Goal: Transaction & Acquisition: Purchase product/service

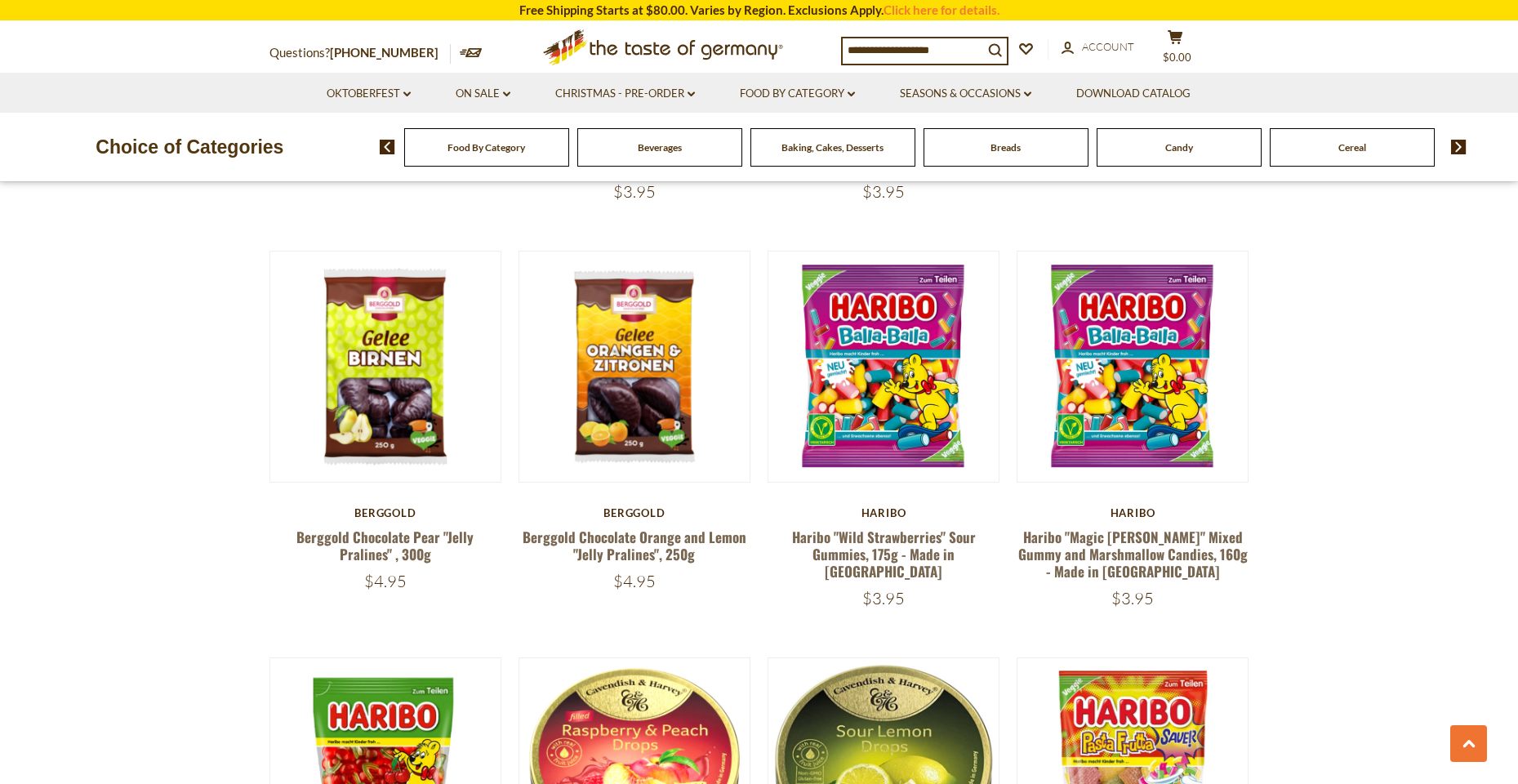
scroll to position [876, 0]
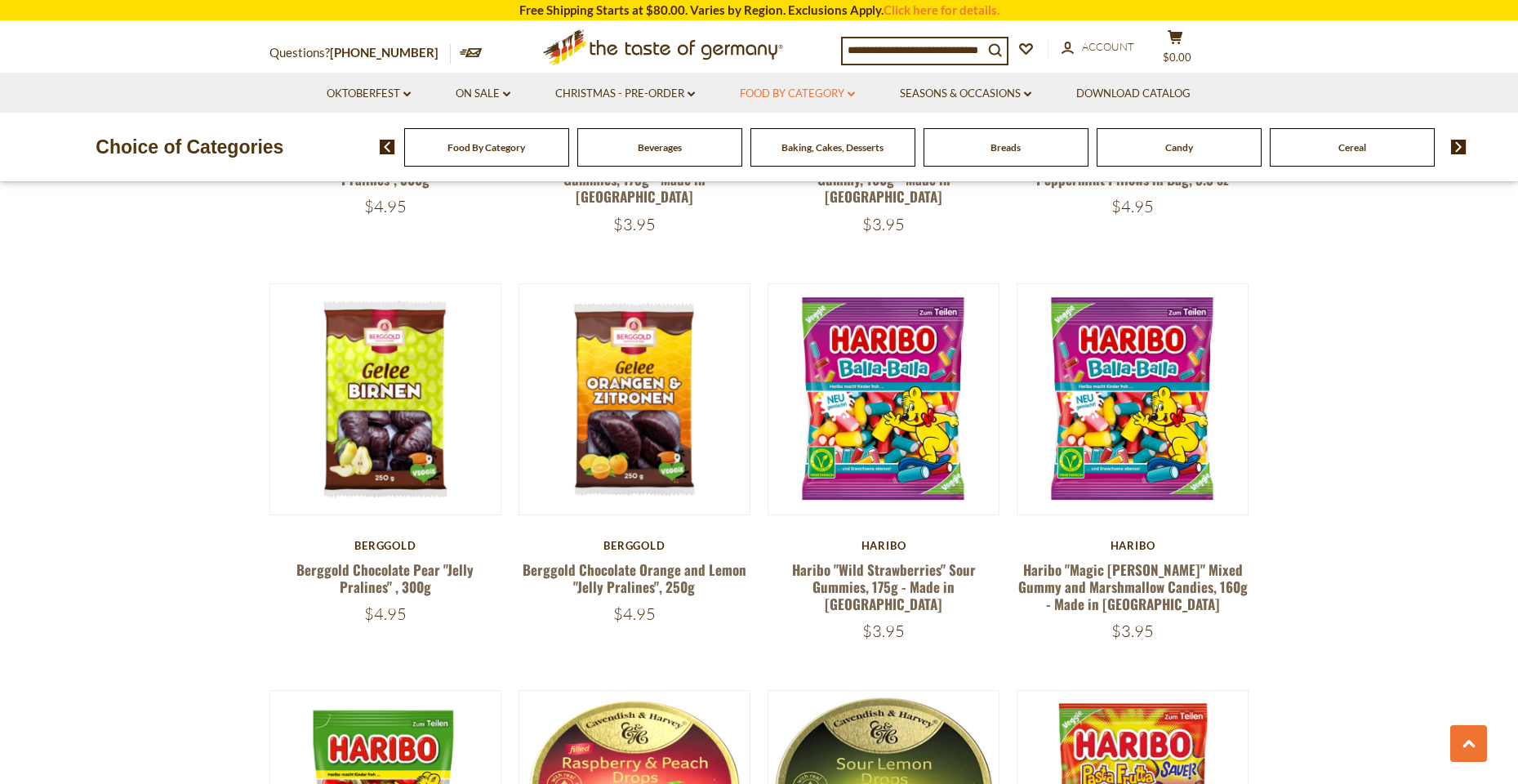
click at [855, 95] on icon at bounding box center [851, 94] width 8 height 5
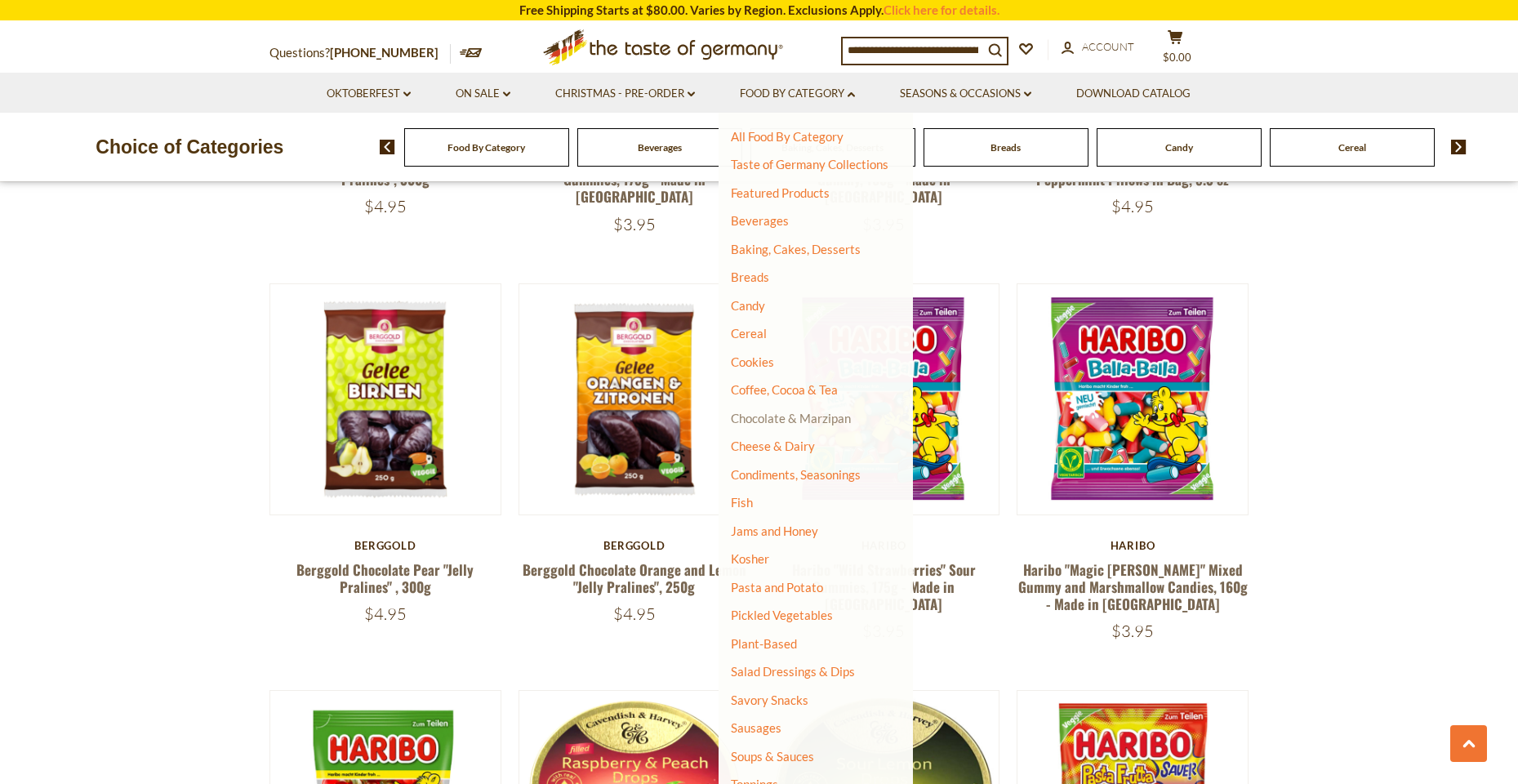
click at [778, 413] on link "Chocolate & Marzipan" at bounding box center [791, 418] width 120 height 14
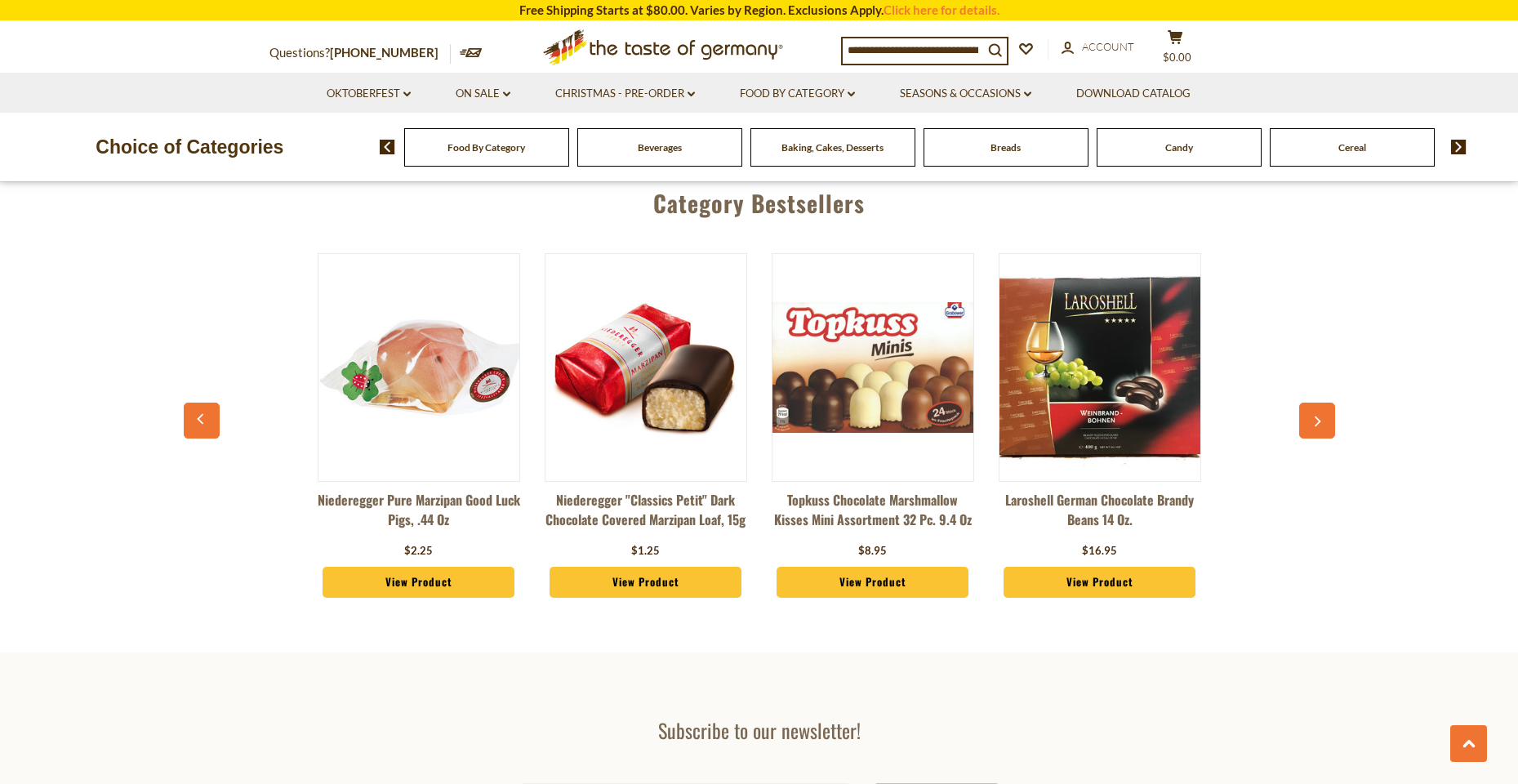
scroll to position [4433, 0]
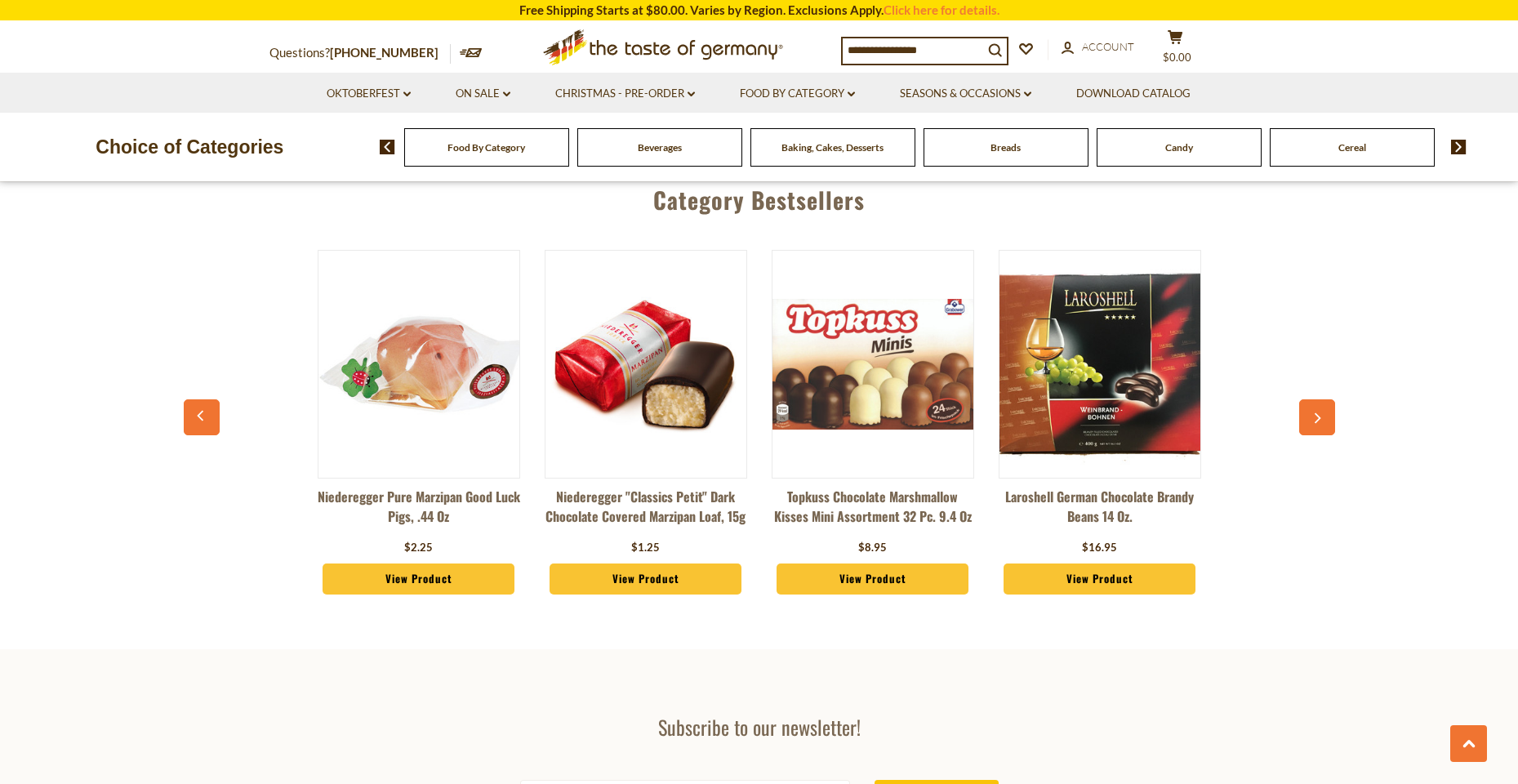
click at [1319, 412] on icon "button" at bounding box center [1316, 417] width 11 height 11
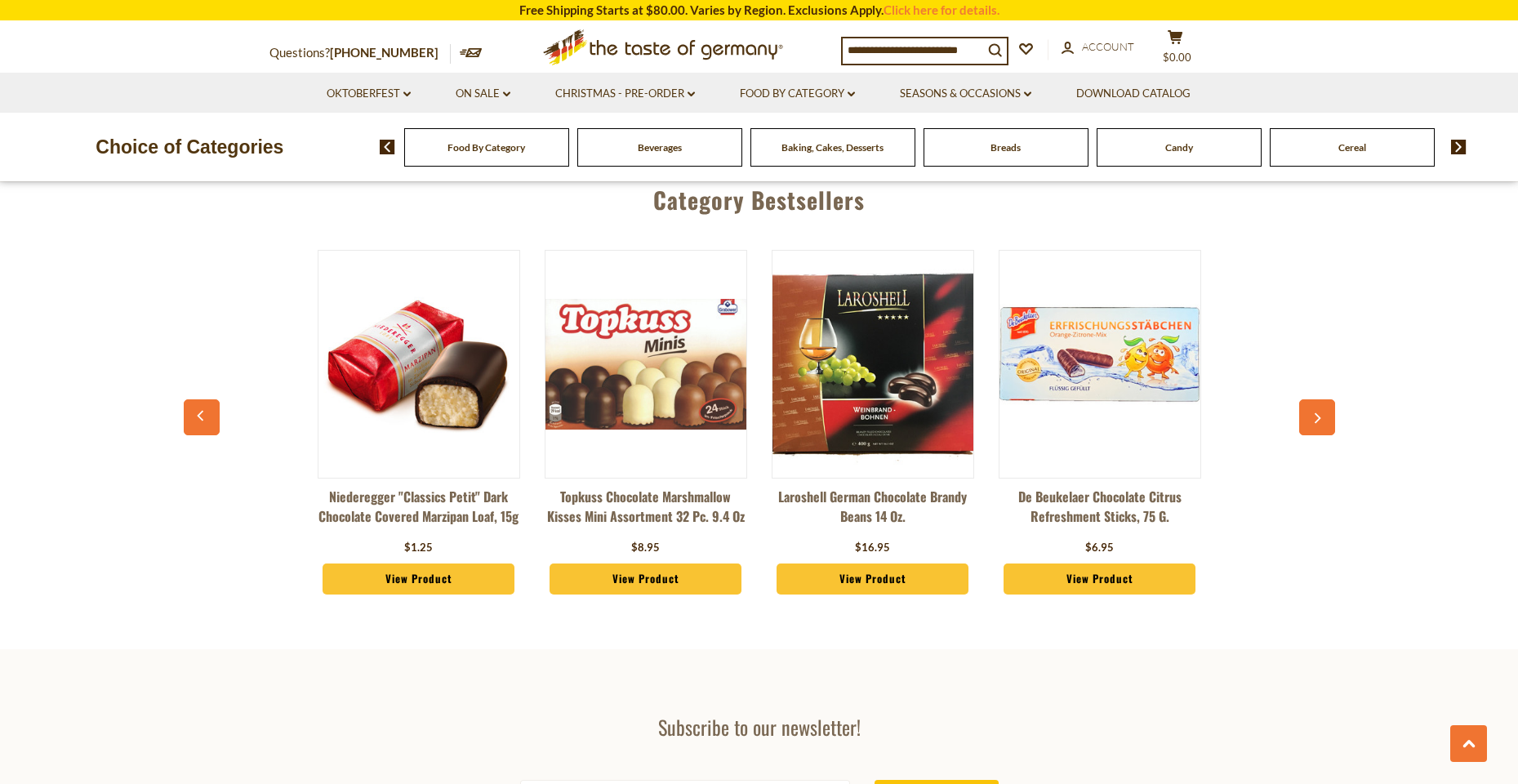
click at [1319, 412] on icon "button" at bounding box center [1316, 417] width 11 height 11
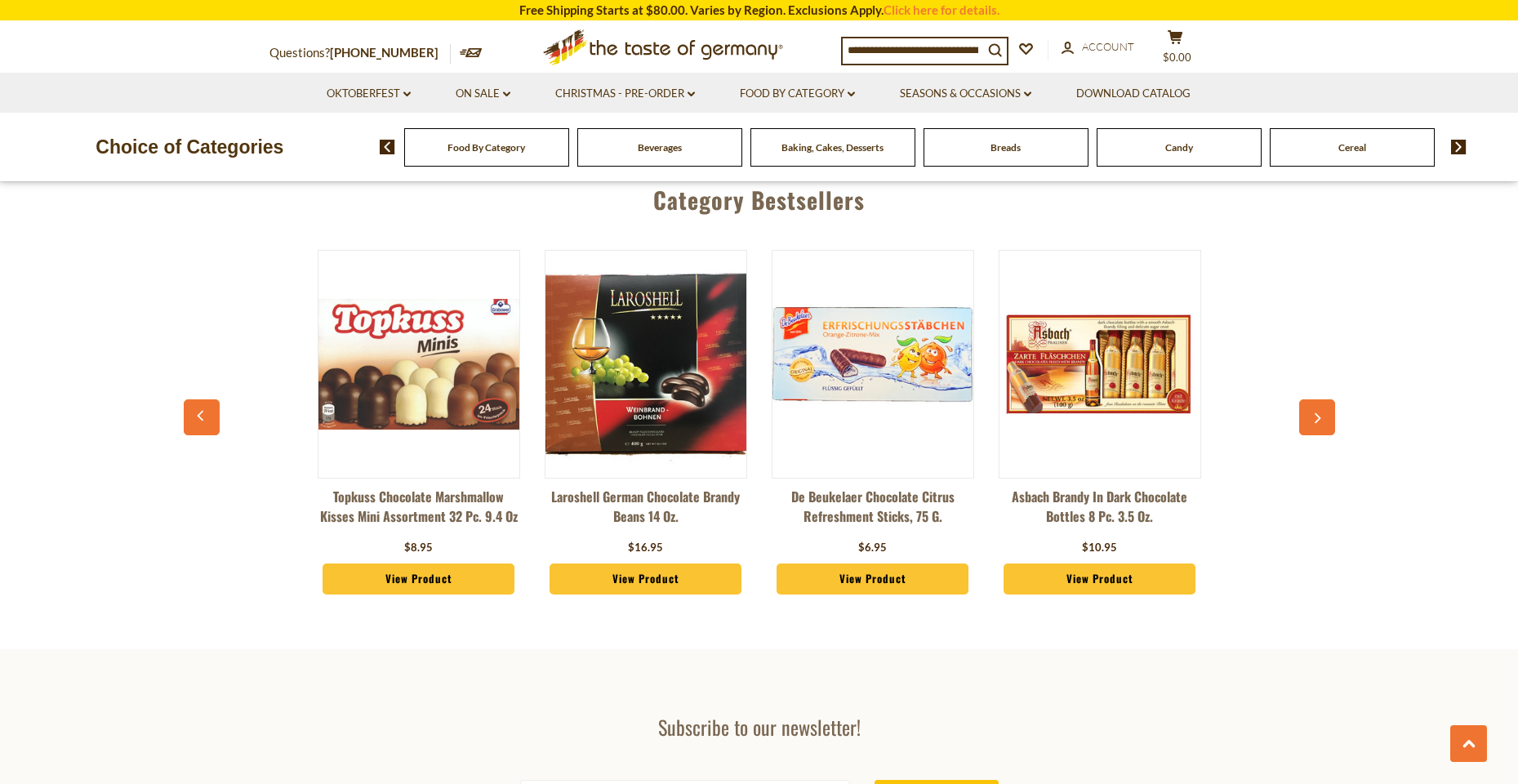
click at [1319, 412] on icon "button" at bounding box center [1316, 417] width 11 height 11
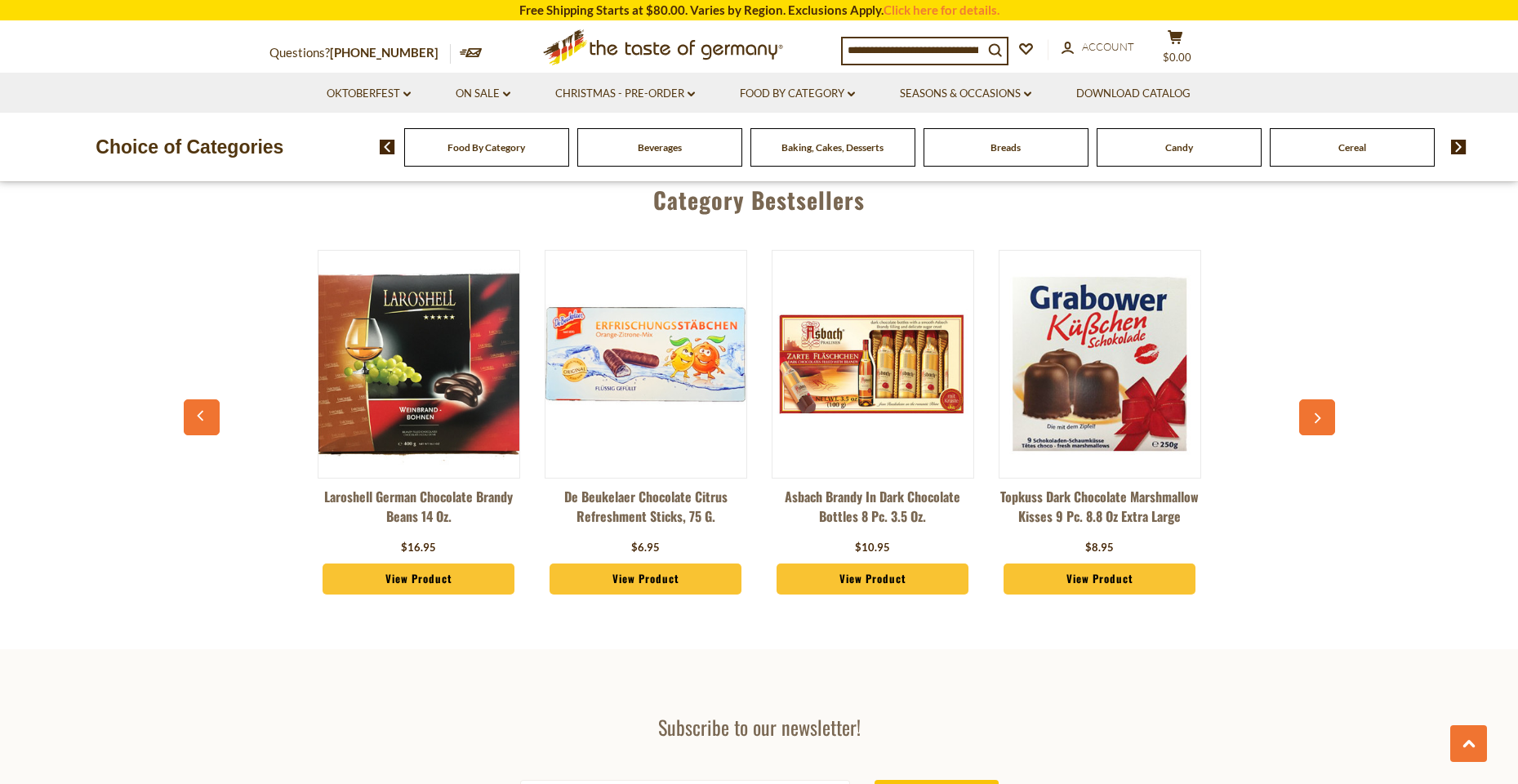
click at [1319, 412] on icon "button" at bounding box center [1316, 417] width 11 height 11
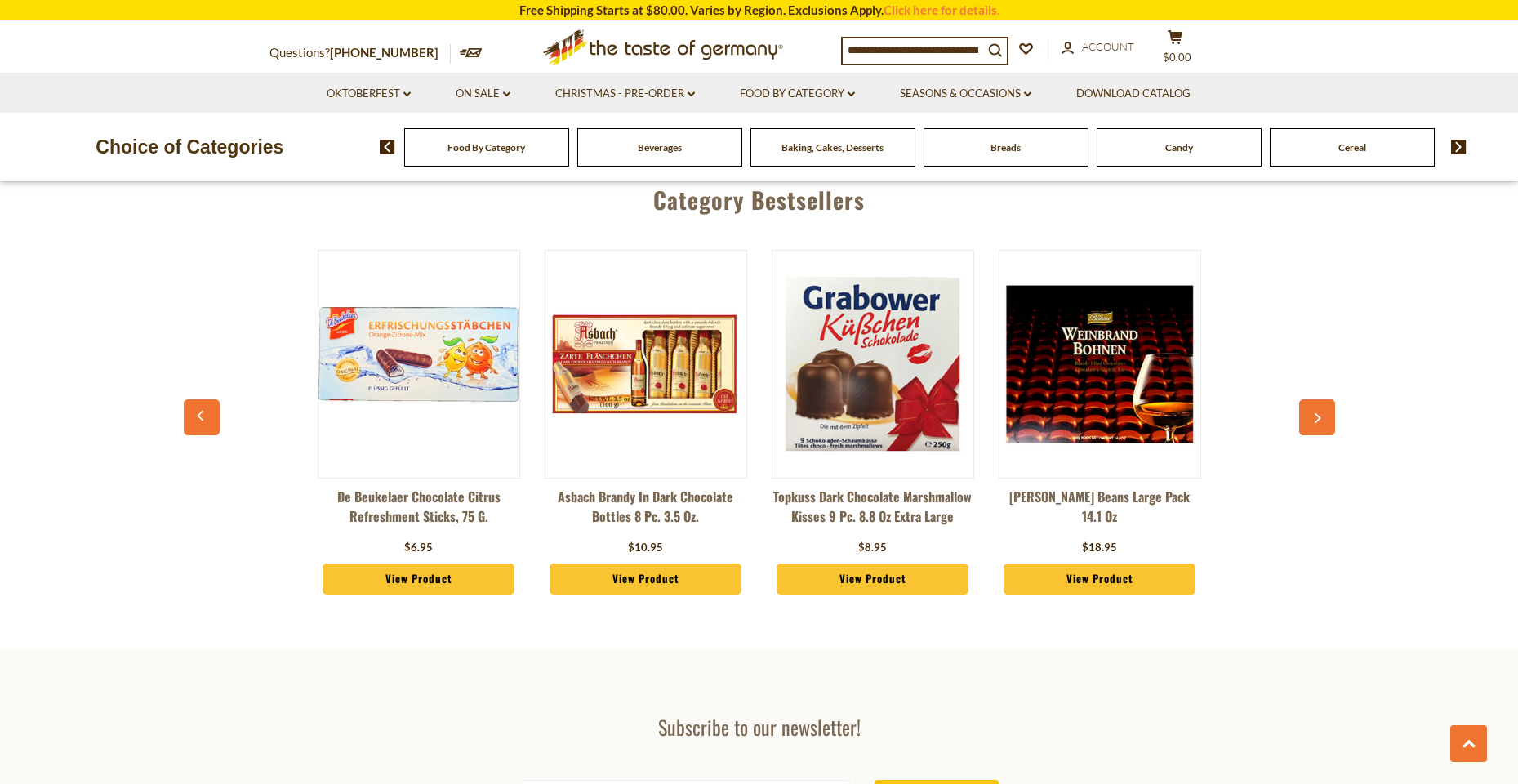
click at [1319, 412] on icon "button" at bounding box center [1316, 417] width 11 height 11
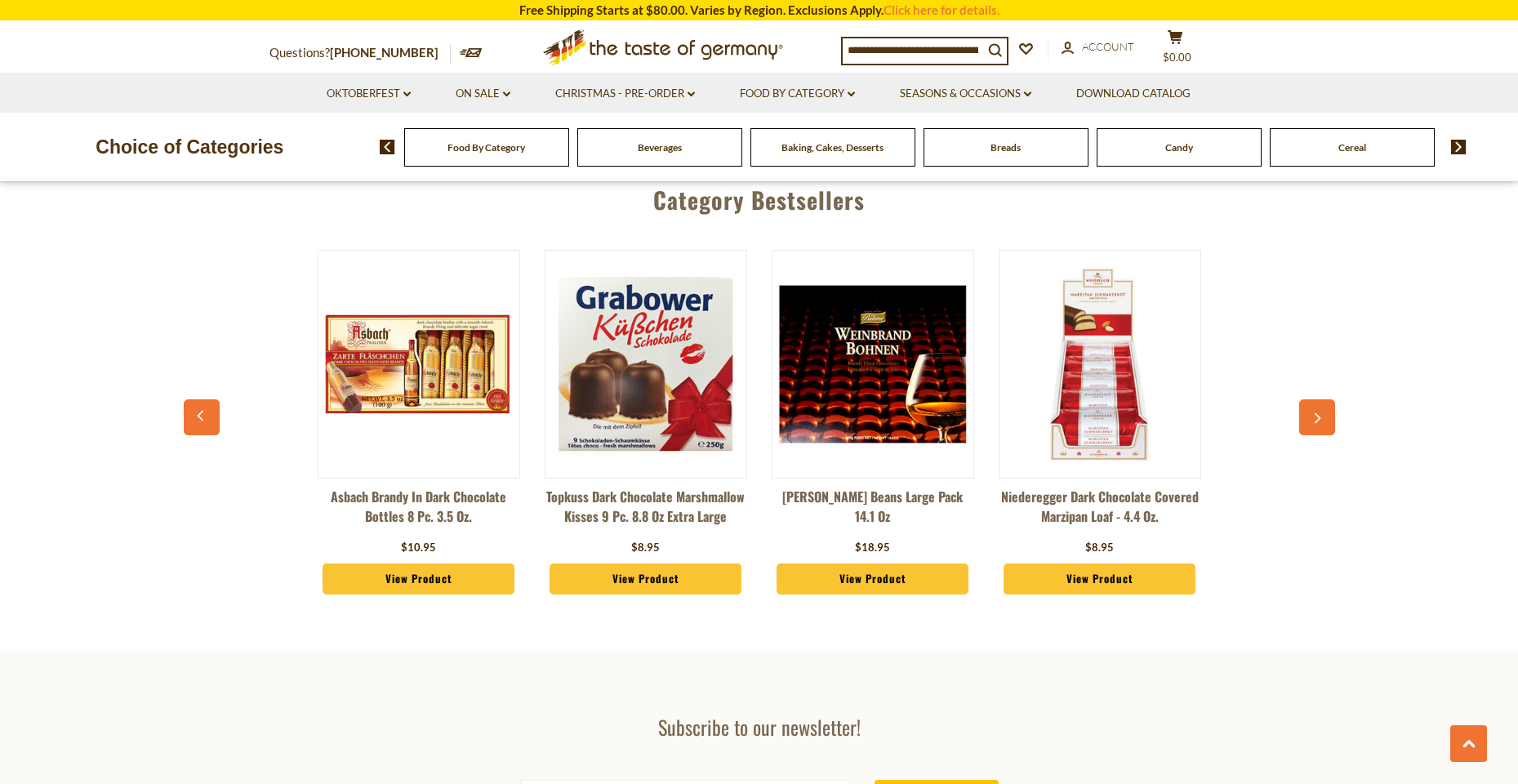
click at [1319, 412] on icon "button" at bounding box center [1316, 417] width 11 height 11
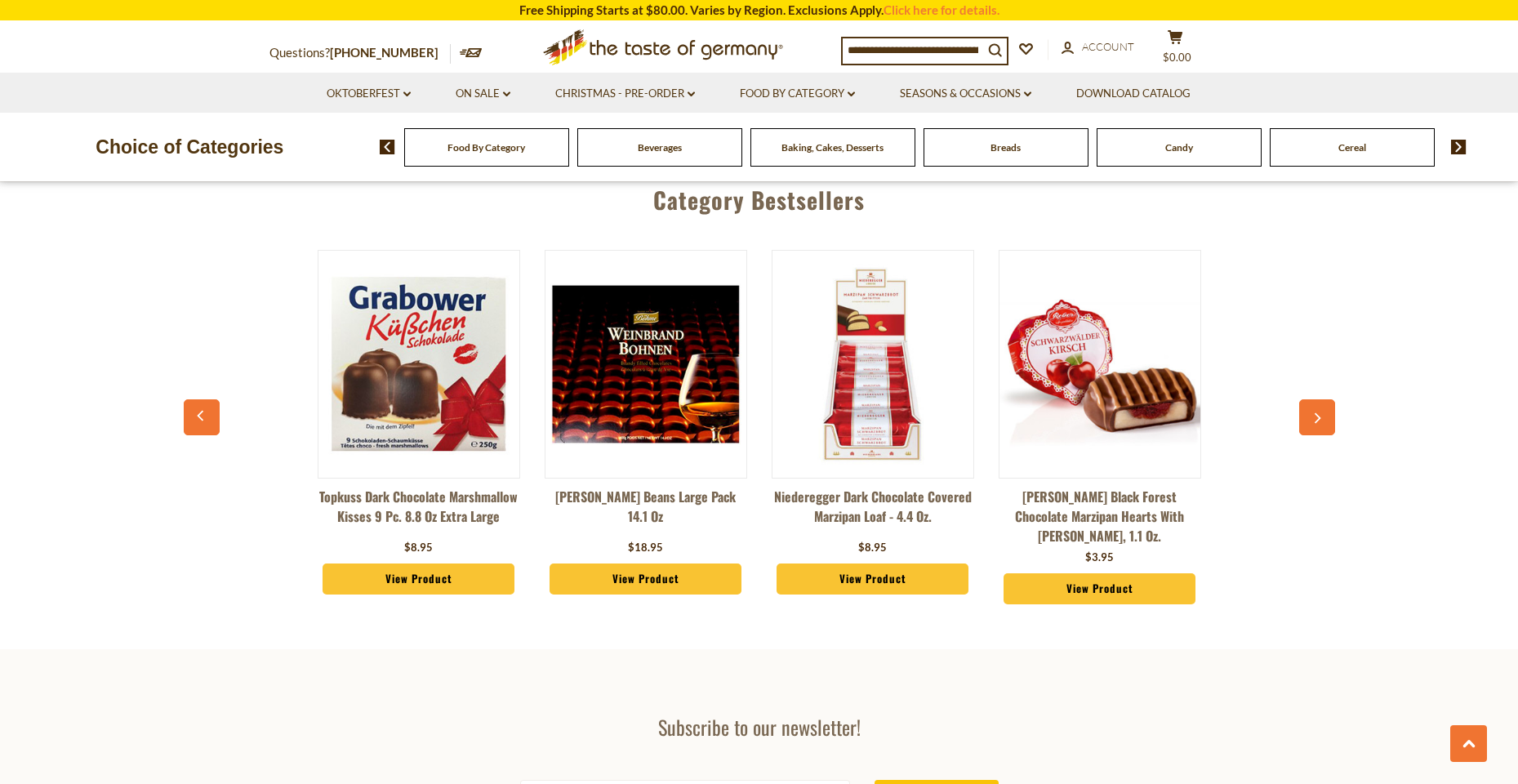
click at [1319, 412] on icon "button" at bounding box center [1316, 417] width 11 height 11
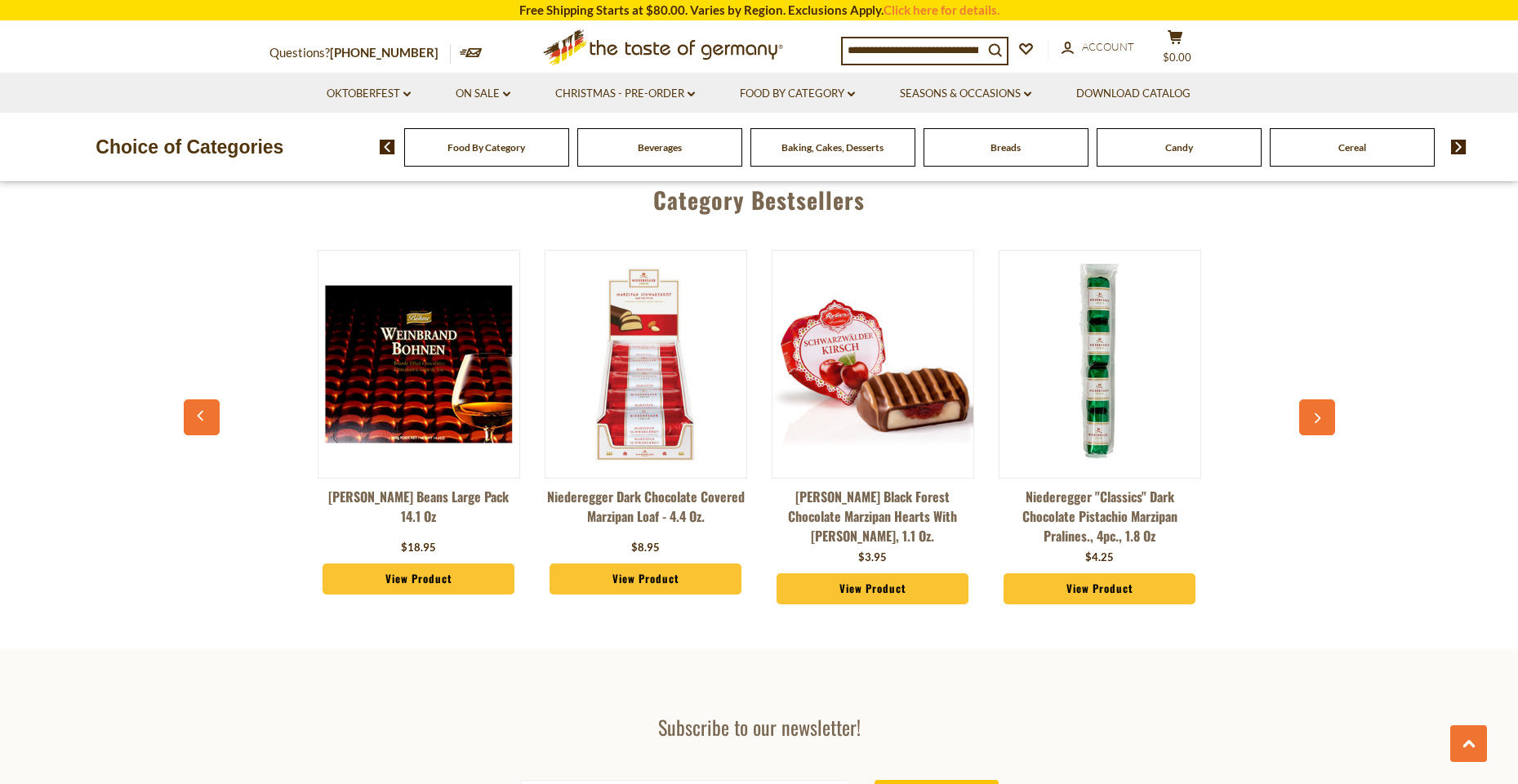
click at [1319, 412] on icon "button" at bounding box center [1316, 417] width 11 height 11
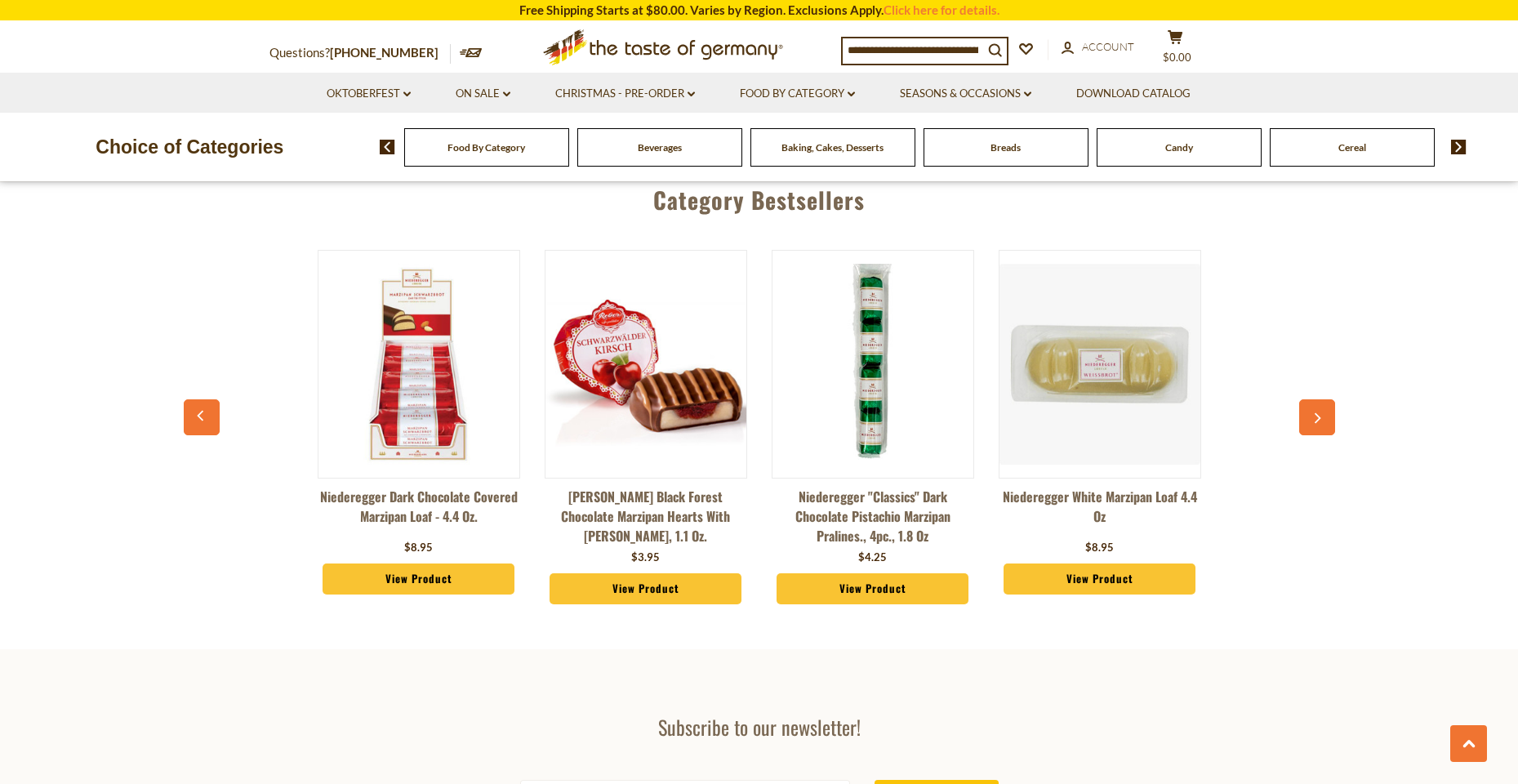
click at [1319, 412] on icon "button" at bounding box center [1316, 417] width 11 height 11
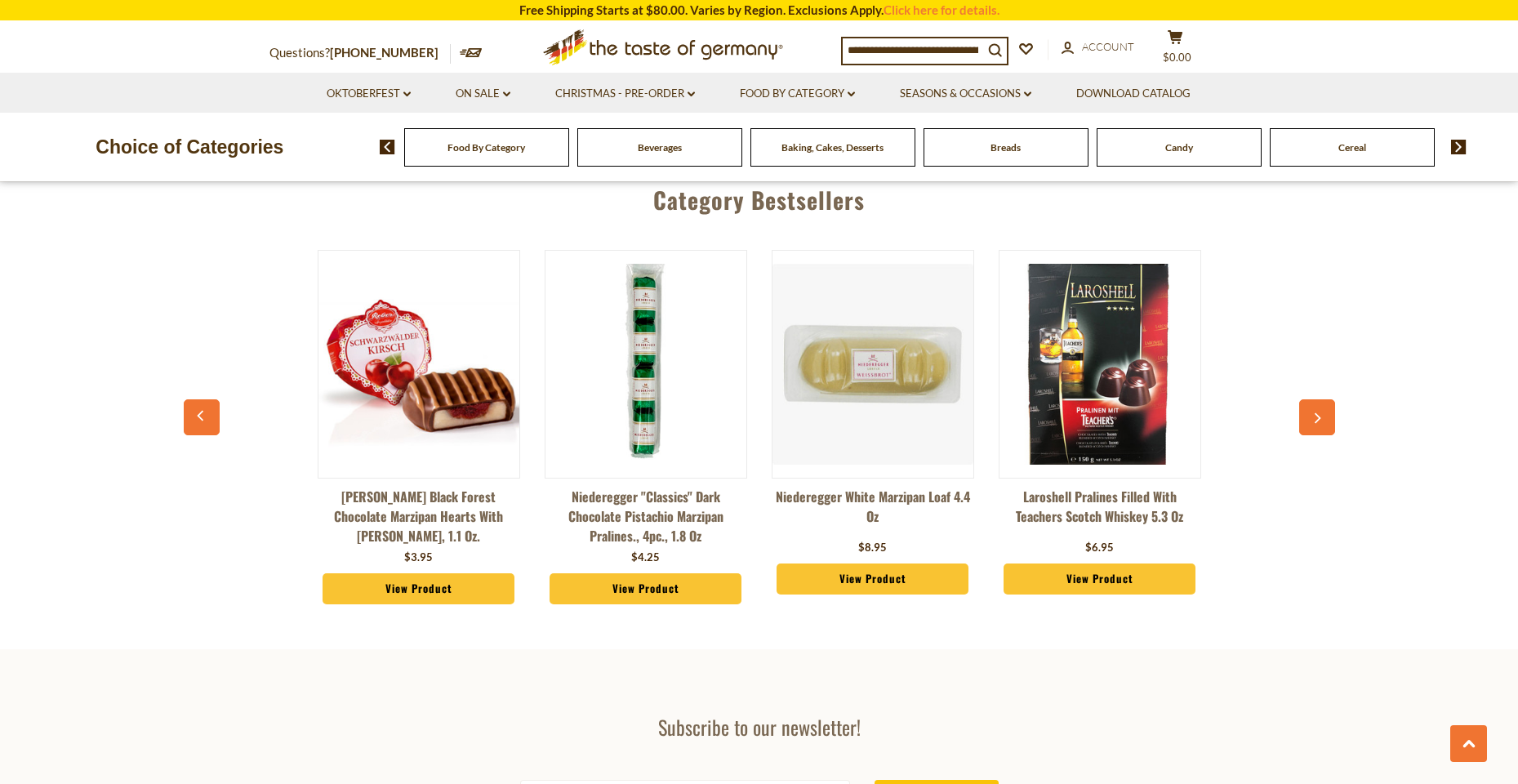
click at [1319, 412] on icon "button" at bounding box center [1316, 417] width 11 height 11
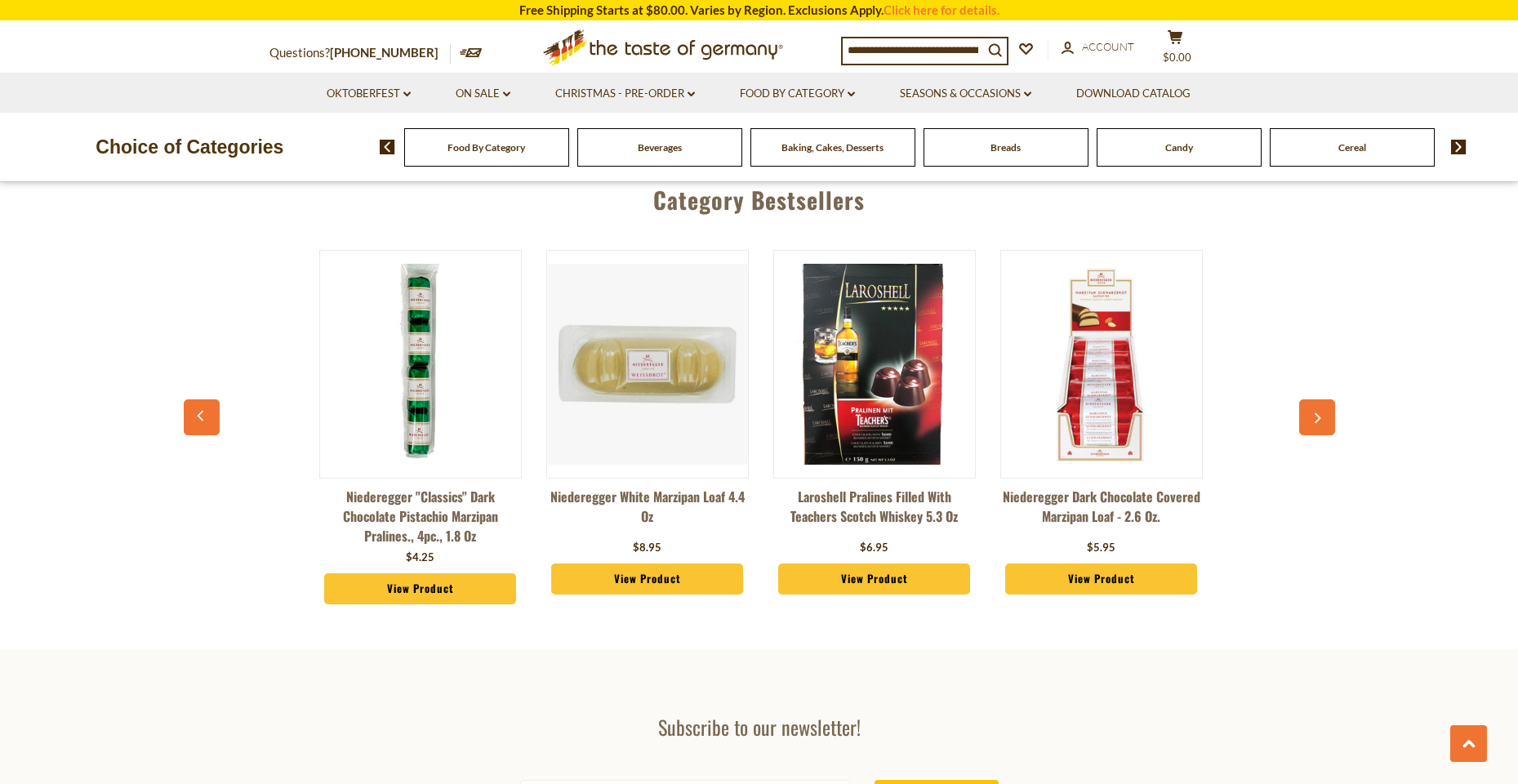
scroll to position [0, 2270]
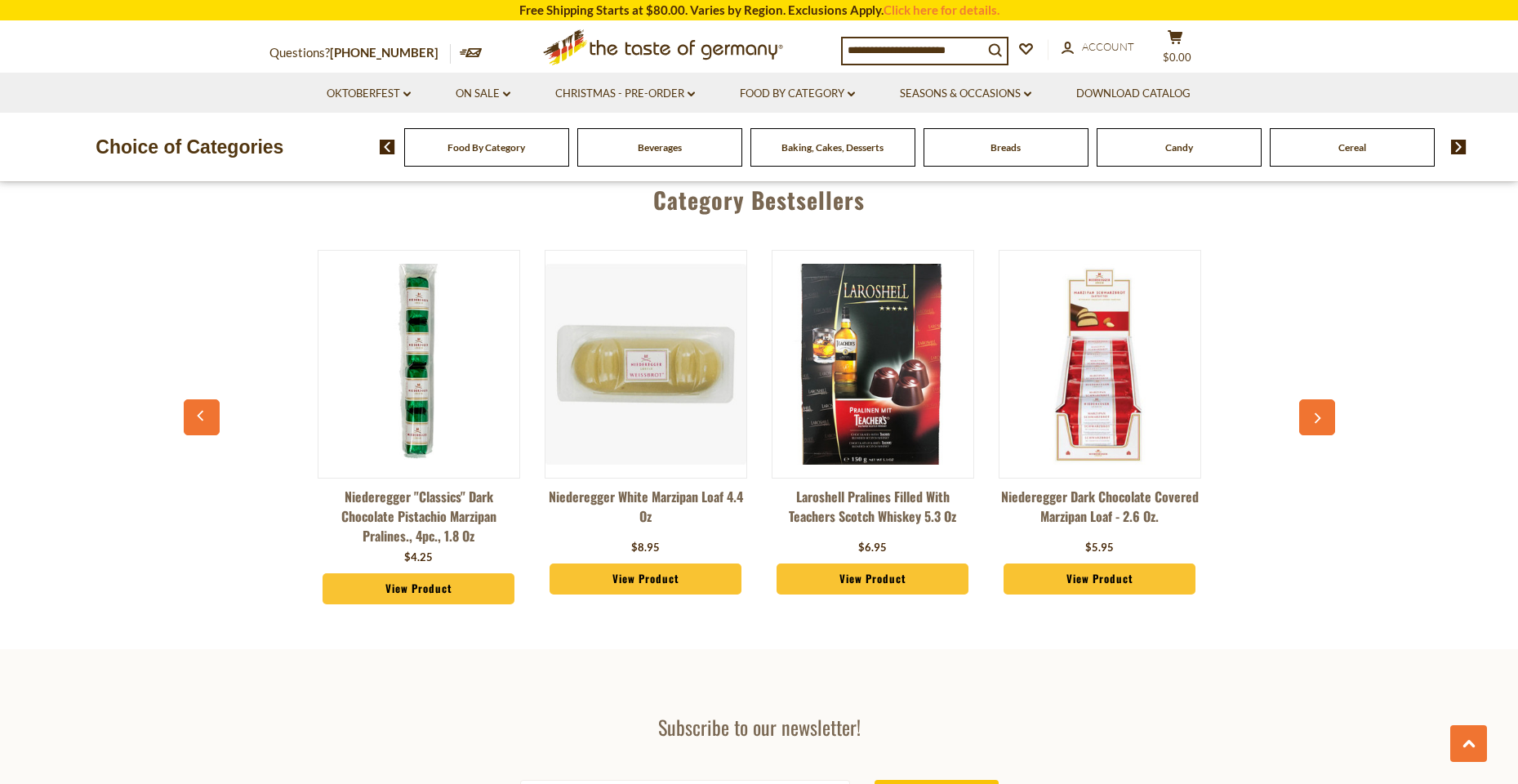
click at [1319, 412] on icon "button" at bounding box center [1316, 417] width 11 height 11
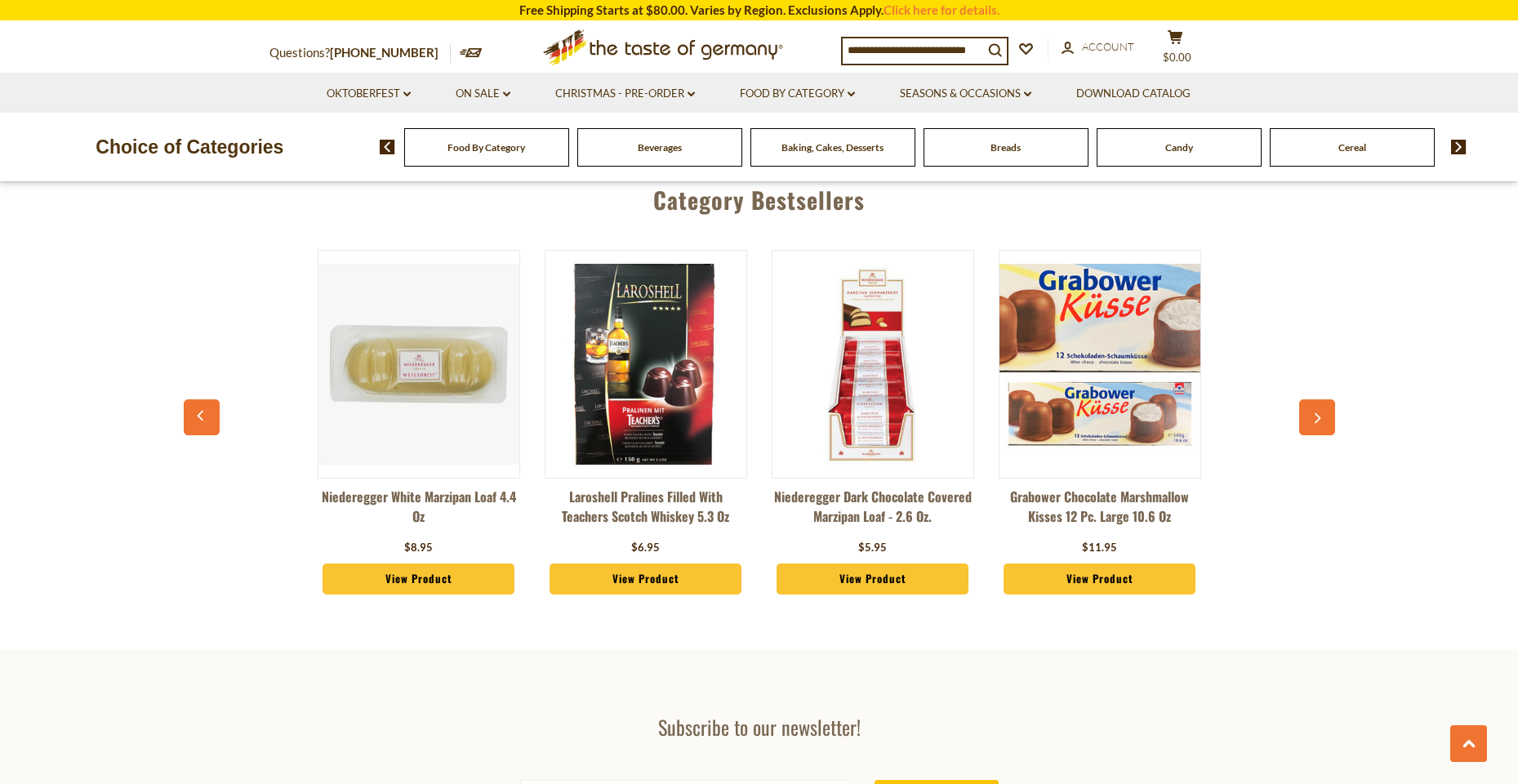
click at [1319, 412] on icon "button" at bounding box center [1316, 417] width 11 height 11
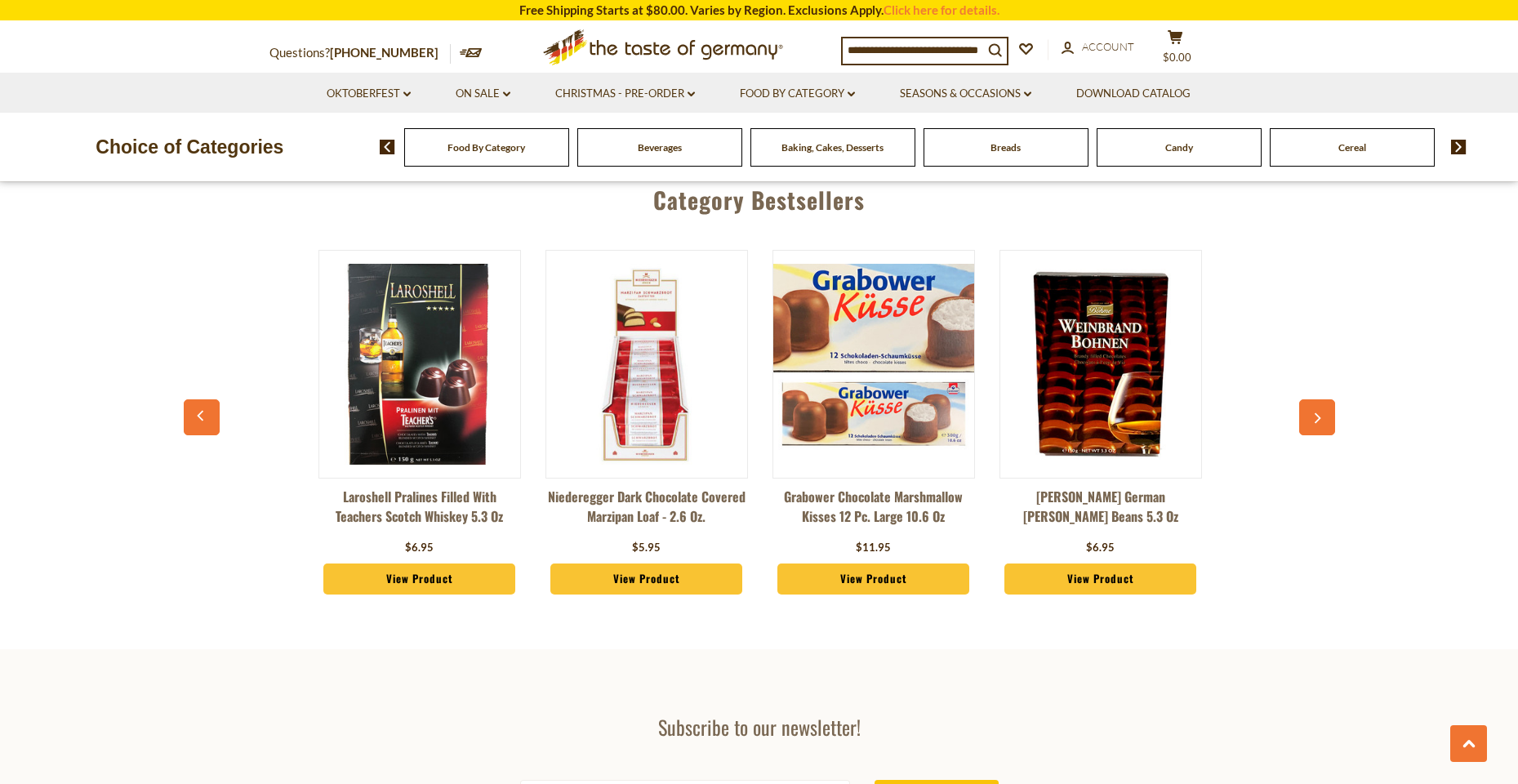
scroll to position [0, 2724]
click at [1319, 412] on icon "button" at bounding box center [1316, 417] width 11 height 11
